Goal: Transaction & Acquisition: Purchase product/service

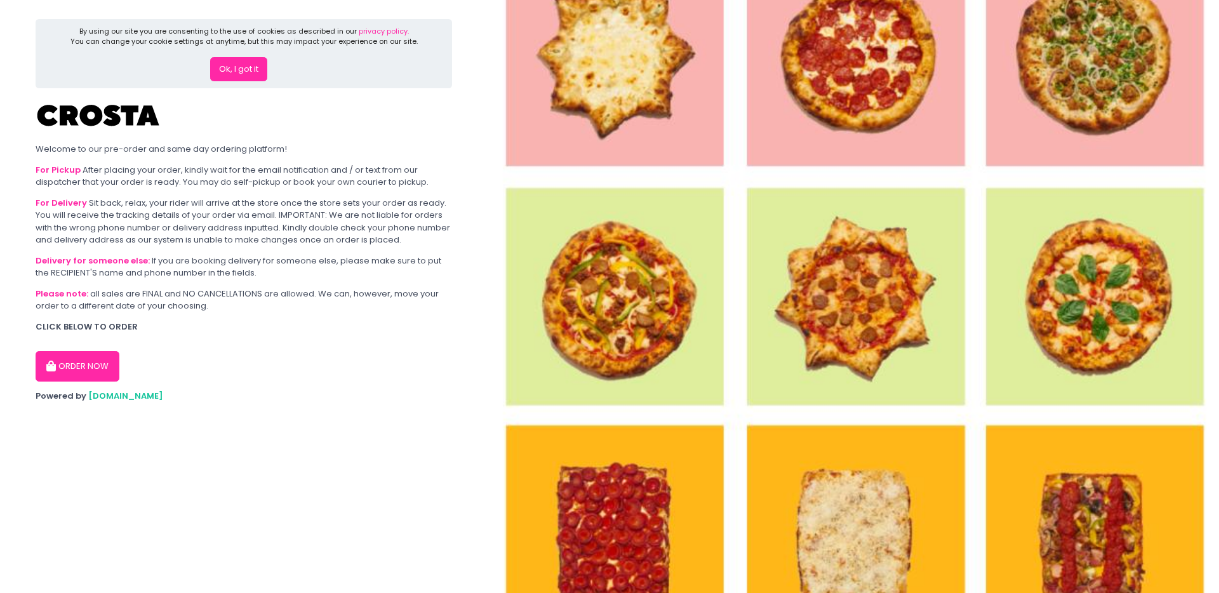
click at [824, 305] on img at bounding box center [854, 296] width 732 height 593
click at [420, 311] on div "Please note: all sales are FINAL and NO CANCELLATIONS are allowed. We can, howe…" at bounding box center [244, 300] width 417 height 25
click at [98, 345] on div "ORDER NOW" at bounding box center [244, 361] width 417 height 41
click at [245, 65] on button "Ok, I got it" at bounding box center [238, 69] width 57 height 24
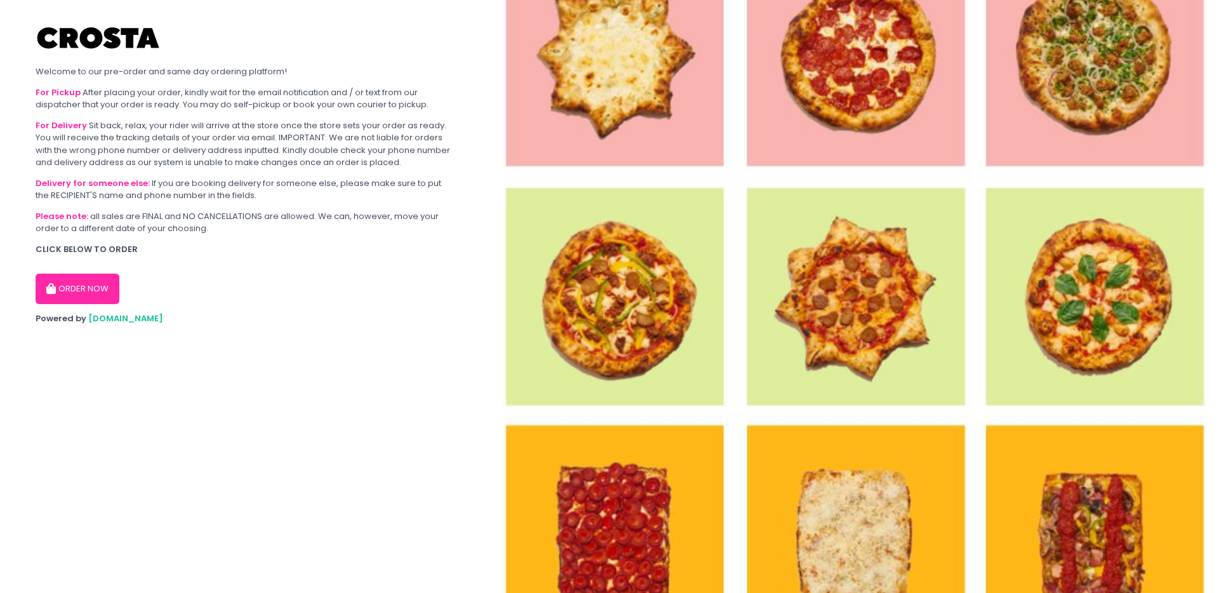
click at [69, 283] on button "ORDER NOW" at bounding box center [78, 289] width 84 height 30
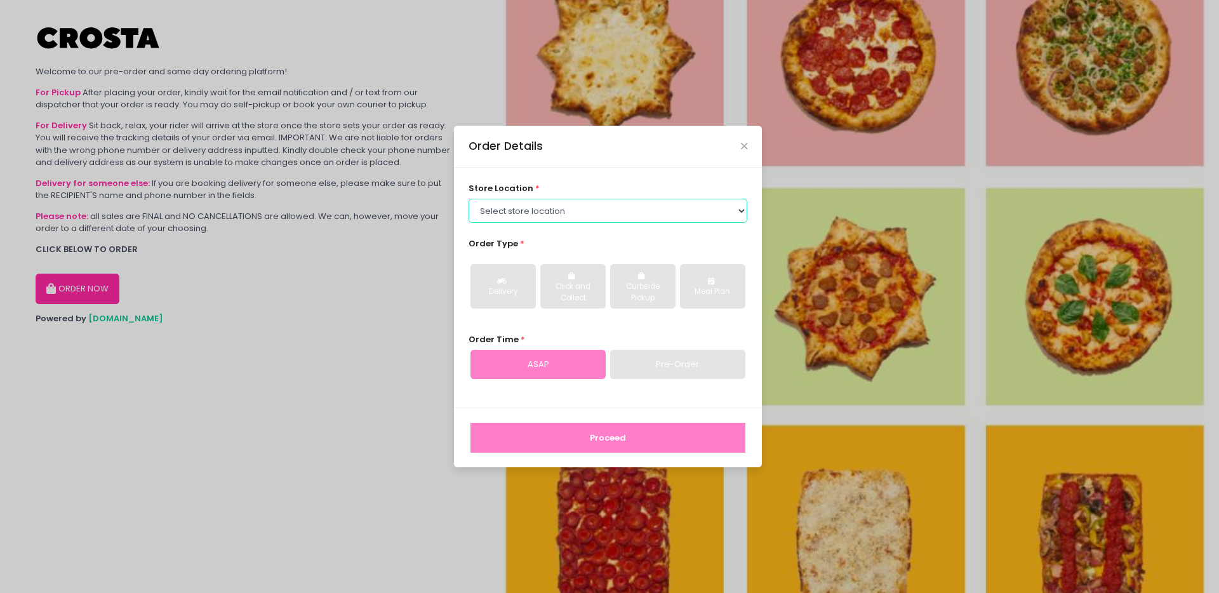
click at [684, 204] on select "Select store location [PERSON_NAME] Pizza - [PERSON_NAME] Pizza - [GEOGRAPHIC_D…" at bounding box center [608, 211] width 279 height 24
select select "5fabb2e53664a8677beaeb89"
click at [469, 199] on select "Select store location [PERSON_NAME] Pizza - [PERSON_NAME] Pizza - [GEOGRAPHIC_D…" at bounding box center [608, 211] width 279 height 24
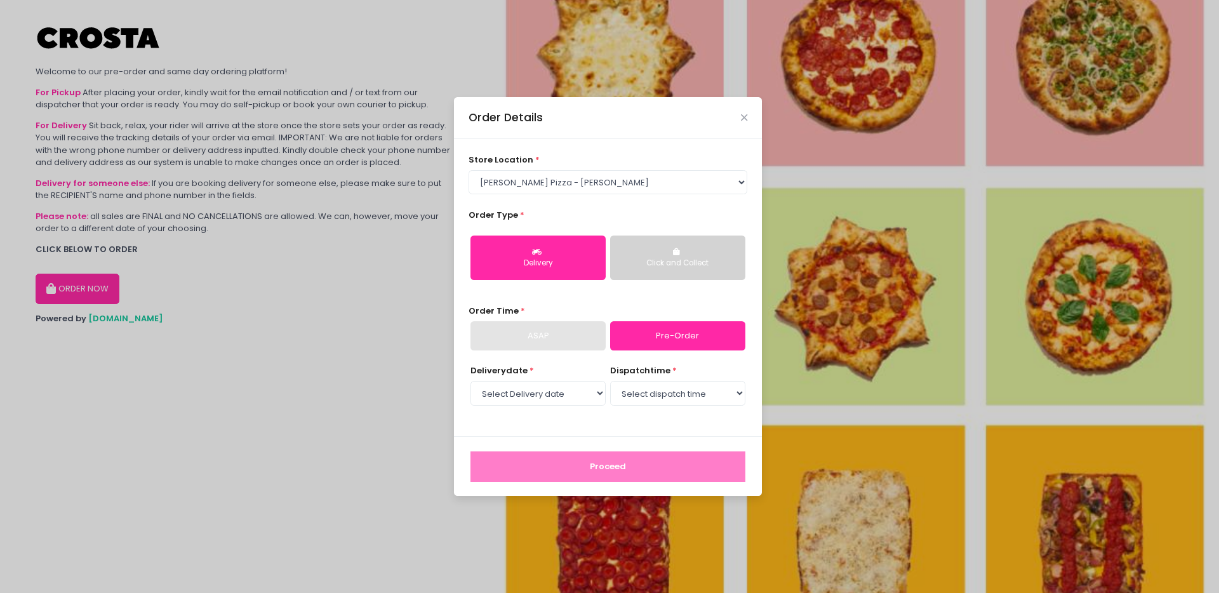
click at [648, 252] on button "Click and Collect" at bounding box center [677, 258] width 135 height 44
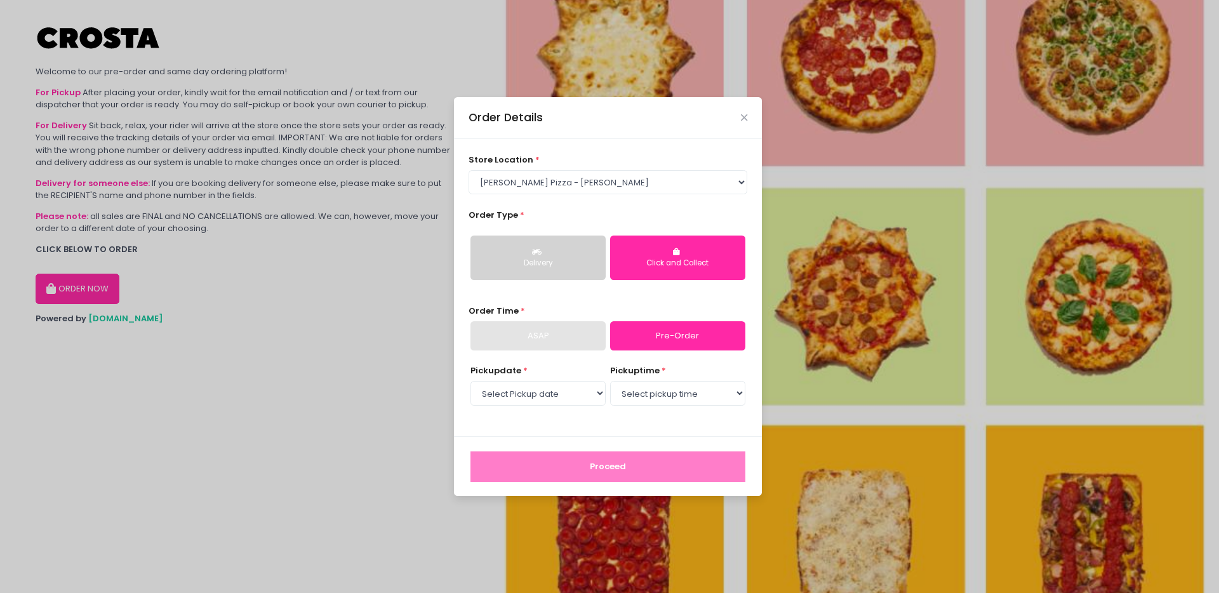
click at [559, 265] on div "Delivery" at bounding box center [538, 263] width 117 height 11
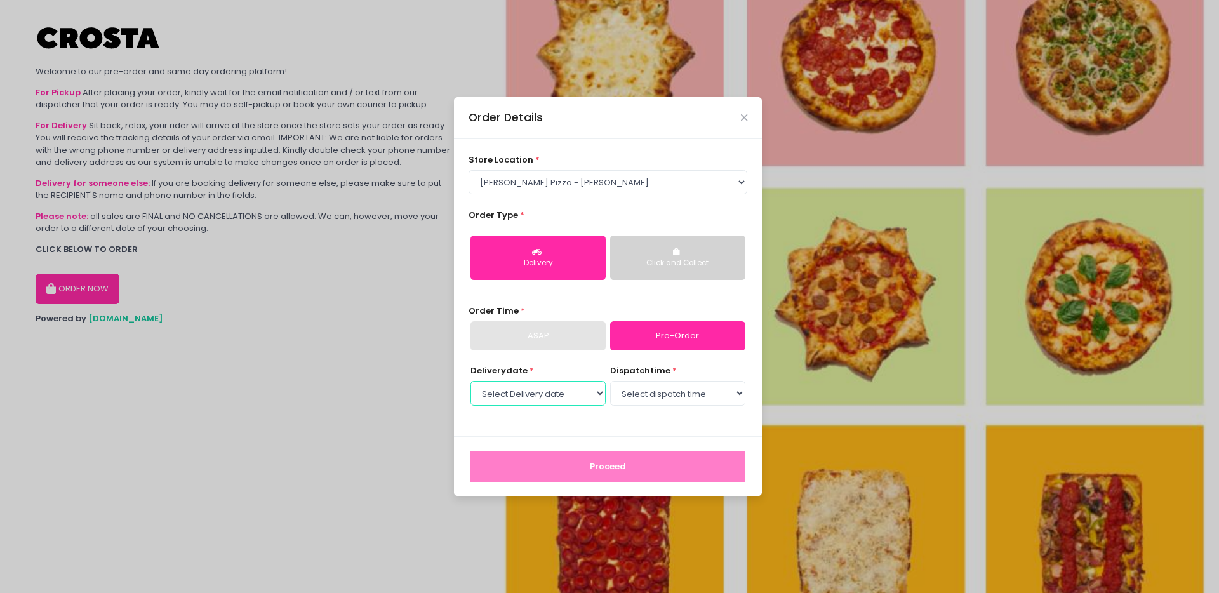
click at [564, 397] on select "Select Delivery date [DATE] [DATE] [DATE] [DATE] [DATE]" at bounding box center [538, 393] width 135 height 24
click at [471, 381] on select "Select Delivery date [DATE] [DATE] [DATE] [DATE] [DATE]" at bounding box center [538, 393] width 135 height 24
click at [579, 398] on select "Select Delivery date [DATE] [DATE] [DATE] [DATE] [DATE]" at bounding box center [538, 393] width 135 height 24
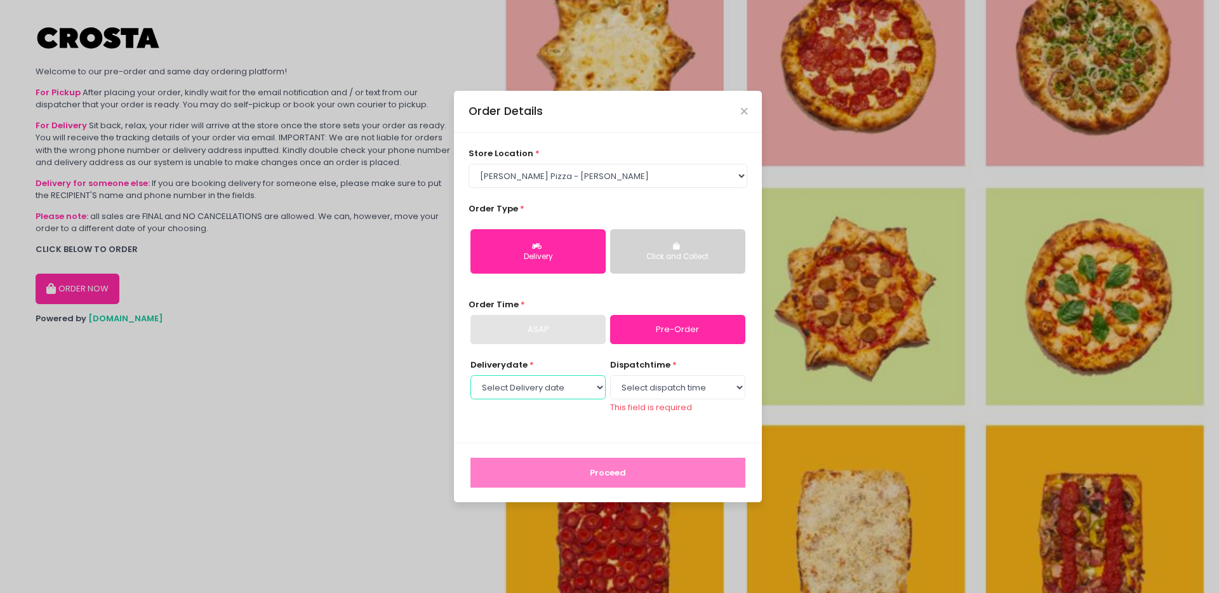
select select "[DATE]"
click at [471, 381] on select "Select Delivery date [DATE] [DATE] [DATE] [DATE] [DATE]" at bounding box center [538, 387] width 135 height 24
click at [664, 392] on select "Select dispatch time 12:00 PM - 12:30 PM 12:30 PM - 01:00 PM 01:00 PM - 01:30 P…" at bounding box center [677, 387] width 135 height 24
select select "20:30"
click at [610, 381] on select "Select dispatch time 12:00 PM - 12:30 PM 12:30 PM - 01:00 PM 01:00 PM - 01:30 P…" at bounding box center [677, 387] width 135 height 24
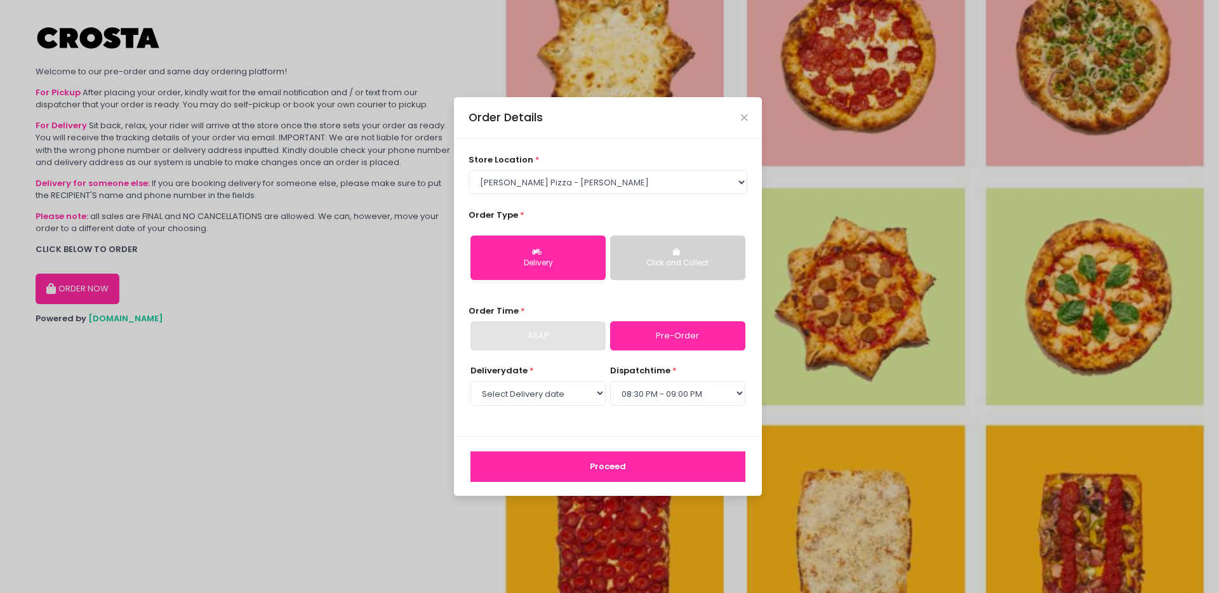
click at [628, 477] on button "Proceed" at bounding box center [608, 467] width 275 height 30
